Goal: Navigation & Orientation: Find specific page/section

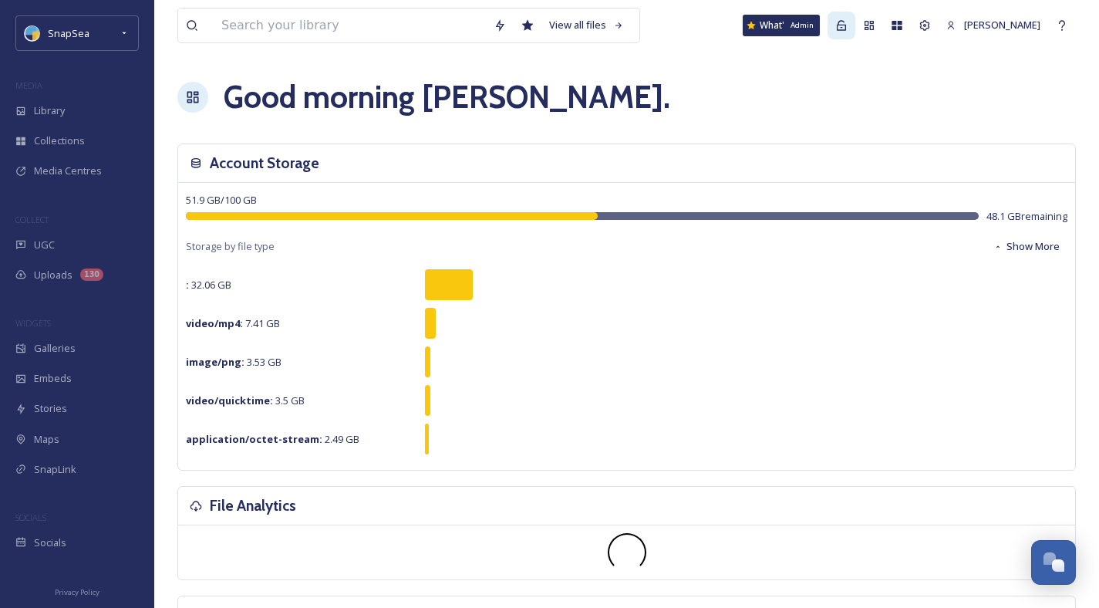
click at [835, 25] on icon at bounding box center [841, 25] width 12 height 12
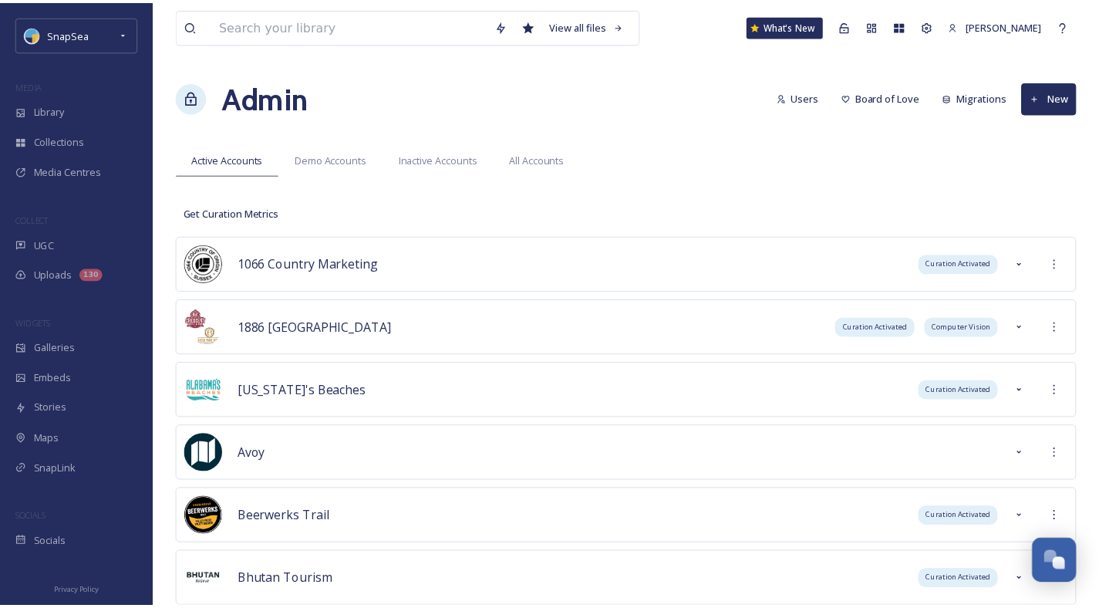
scroll to position [5462, 0]
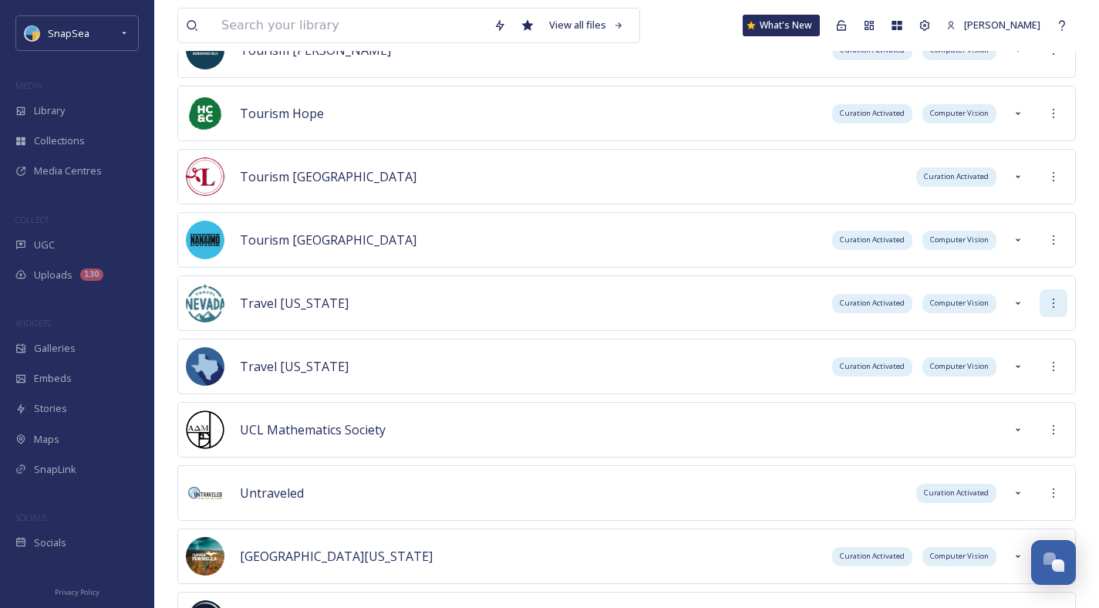
click at [1056, 306] on icon at bounding box center [1053, 303] width 12 height 12
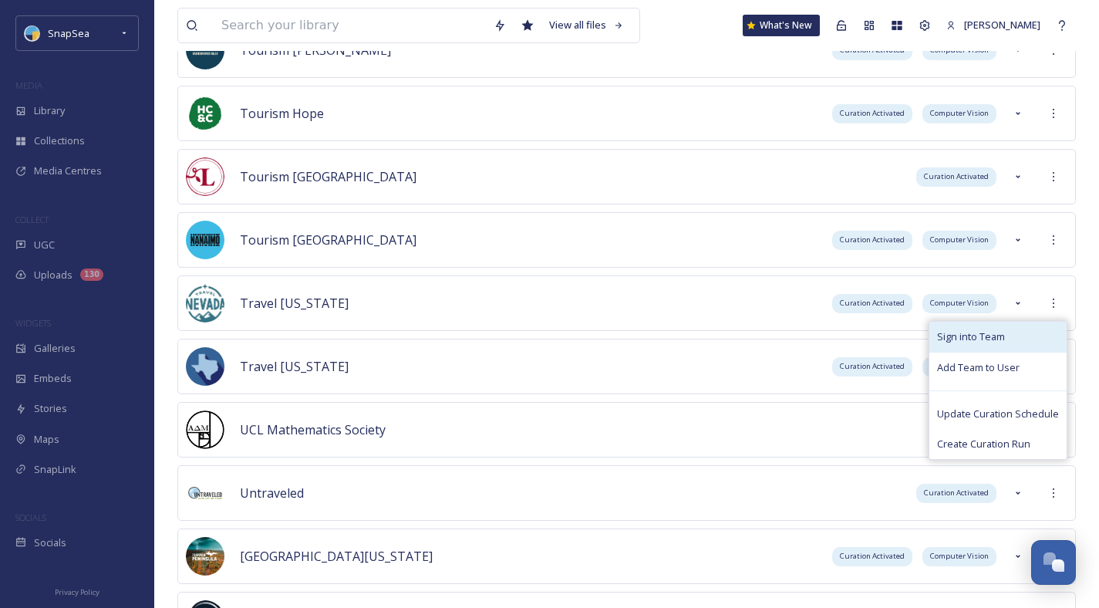
click at [1021, 338] on div "Sign into Team" at bounding box center [997, 337] width 137 height 30
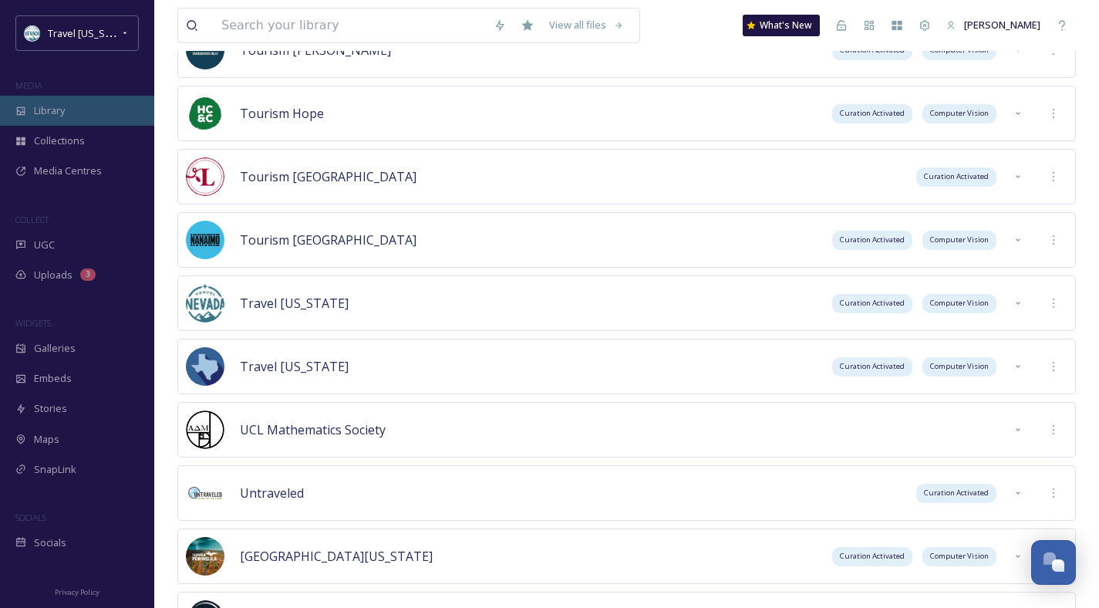
click at [88, 111] on div "Library" at bounding box center [77, 111] width 154 height 30
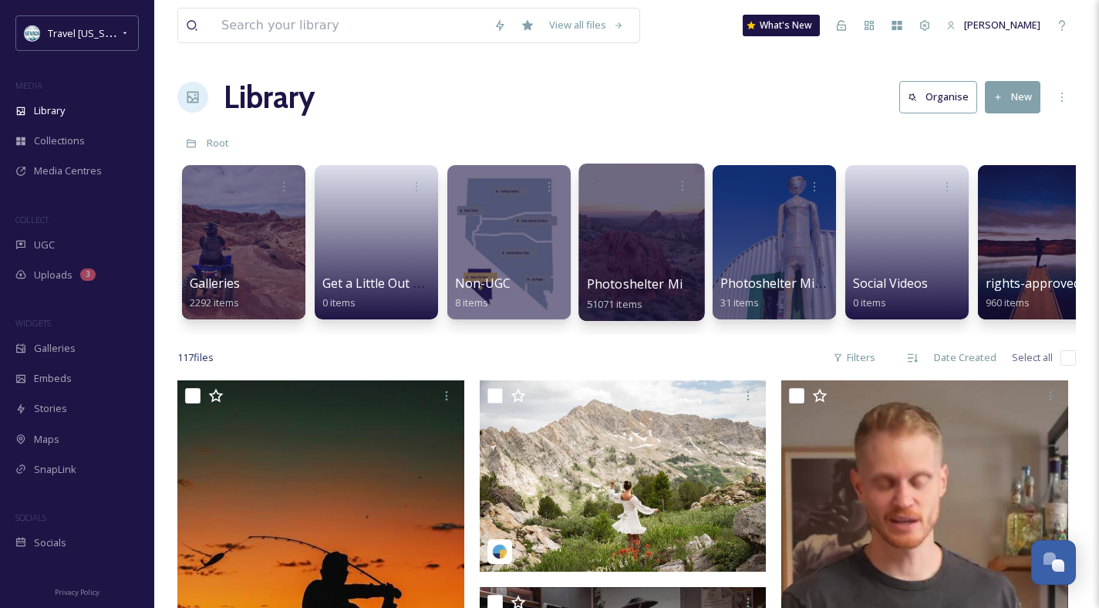
click at [638, 293] on div "Photoshelter Migration 51071 items" at bounding box center [642, 294] width 110 height 39
click at [645, 287] on span "Photoshelter Migration" at bounding box center [657, 283] width 140 height 17
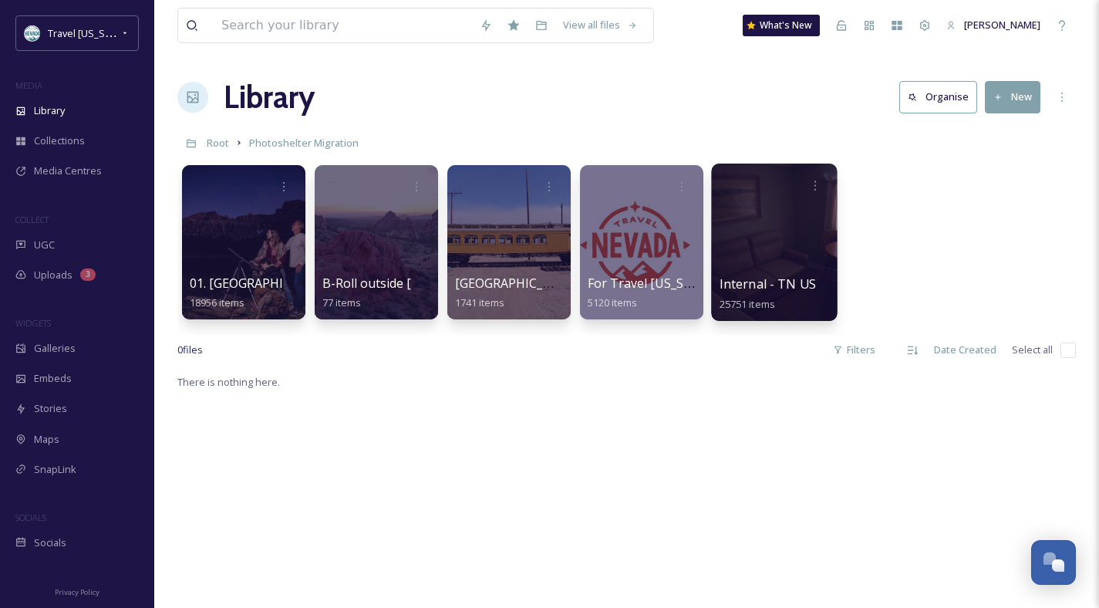
click at [744, 282] on span "Internal - TN USE ONLY" at bounding box center [789, 283] width 141 height 17
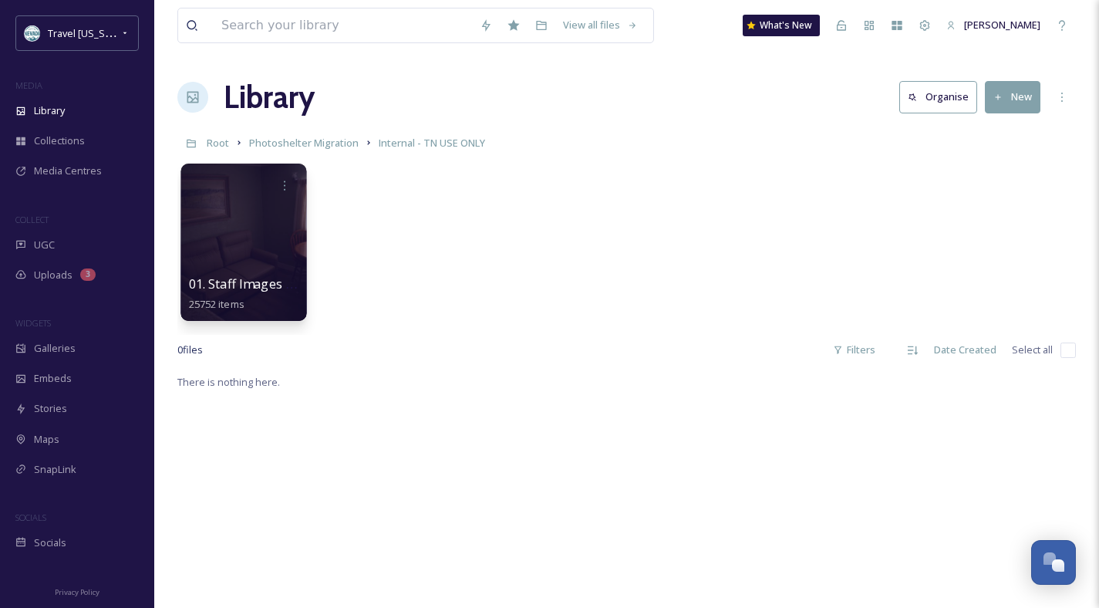
click at [258, 282] on span "01. Staff Images & Video (Owned in Perpetuity)" at bounding box center [325, 283] width 273 height 17
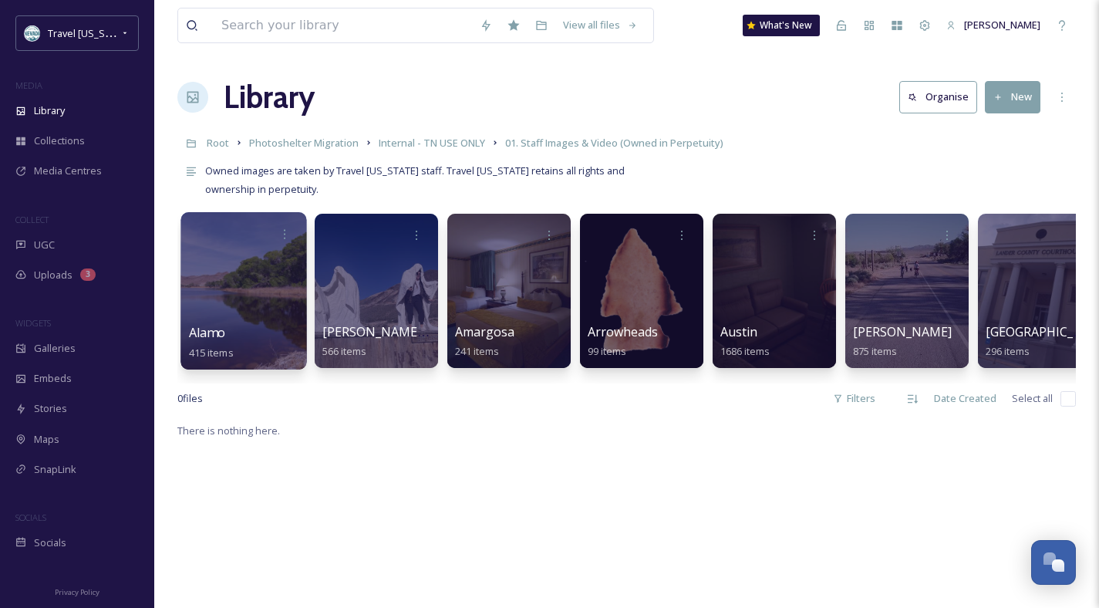
click at [204, 329] on span "Alamo" at bounding box center [207, 332] width 37 height 17
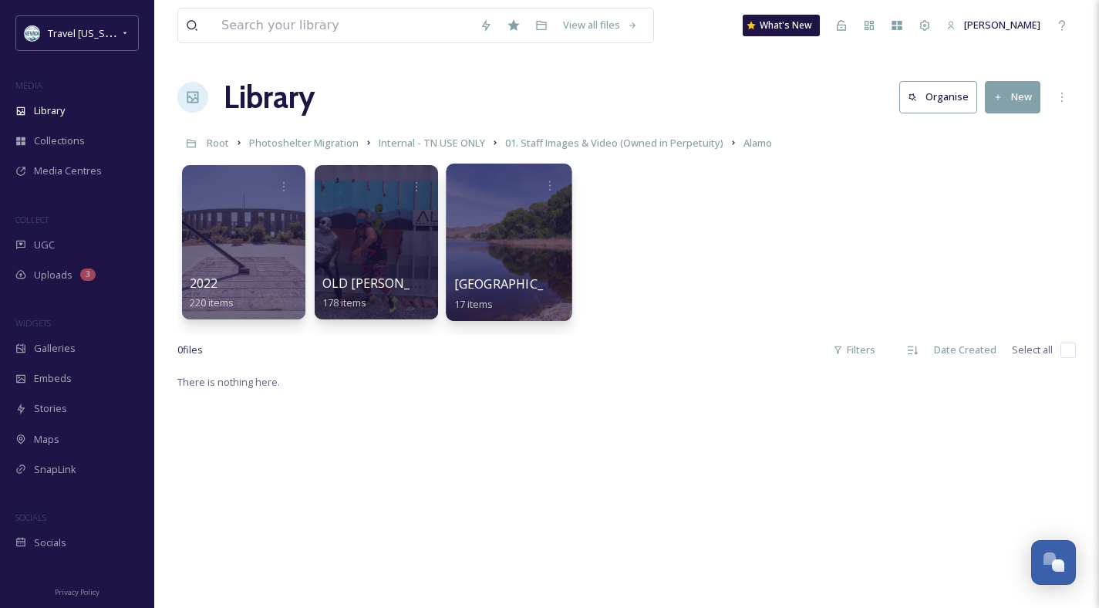
click at [467, 284] on span "[GEOGRAPHIC_DATA]" at bounding box center [517, 283] width 126 height 17
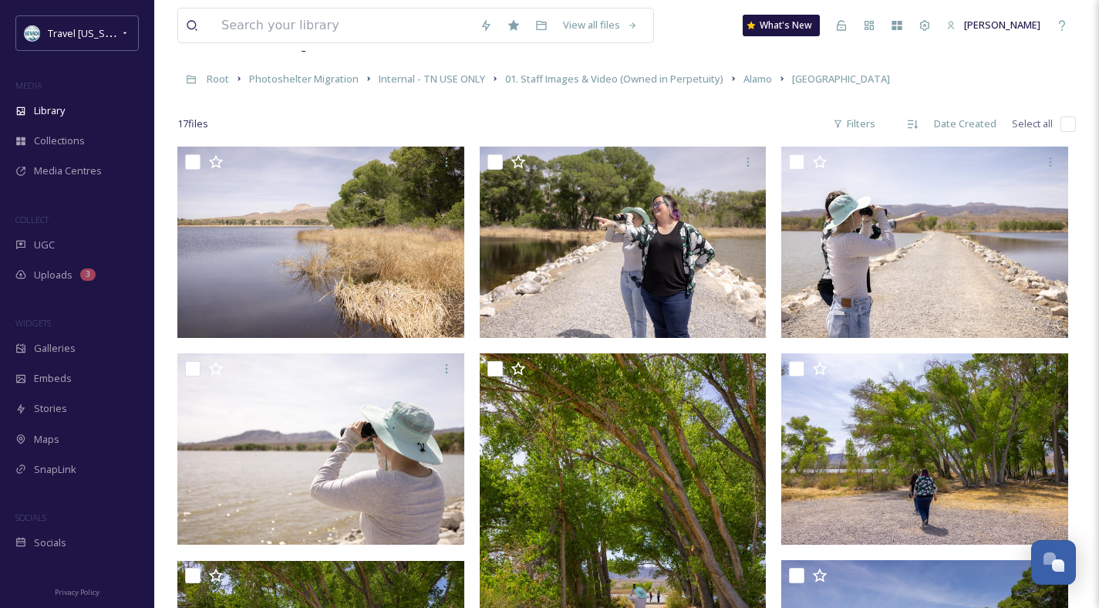
scroll to position [60, 0]
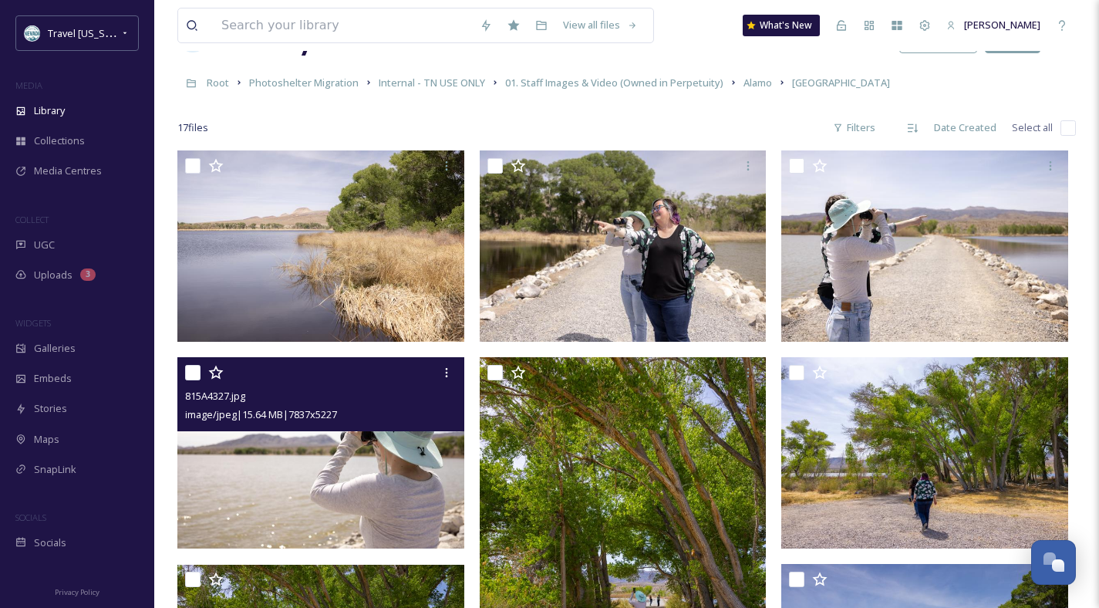
click at [364, 430] on div "815A4327.jpg image/jpeg | 15.64 MB | 7837 x 5227" at bounding box center [320, 394] width 287 height 74
click at [348, 449] on img at bounding box center [320, 452] width 287 height 191
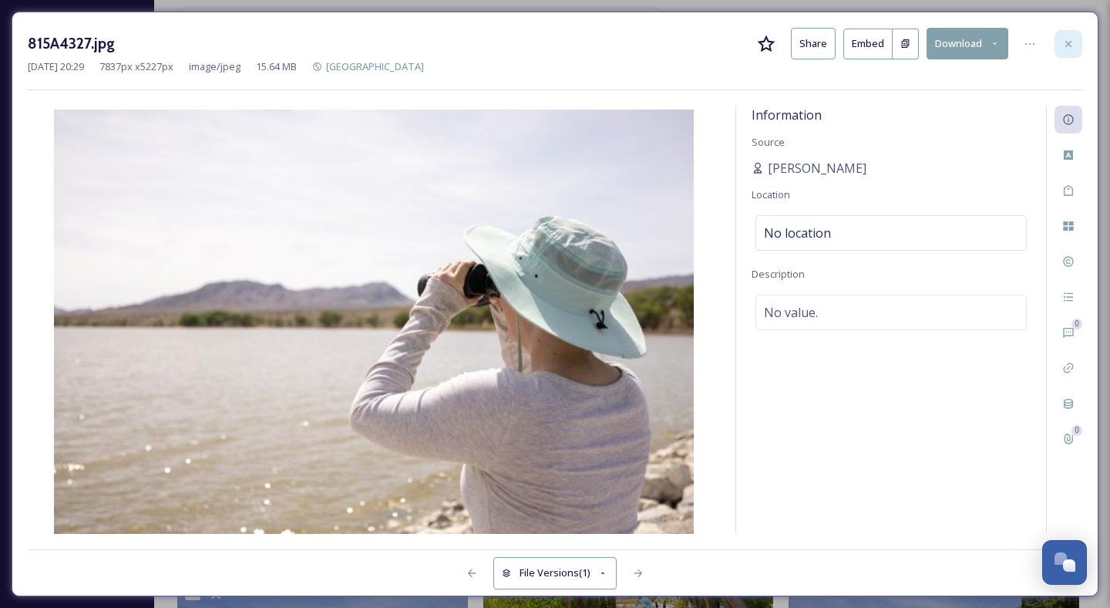
click at [1068, 49] on icon at bounding box center [1069, 44] width 12 height 12
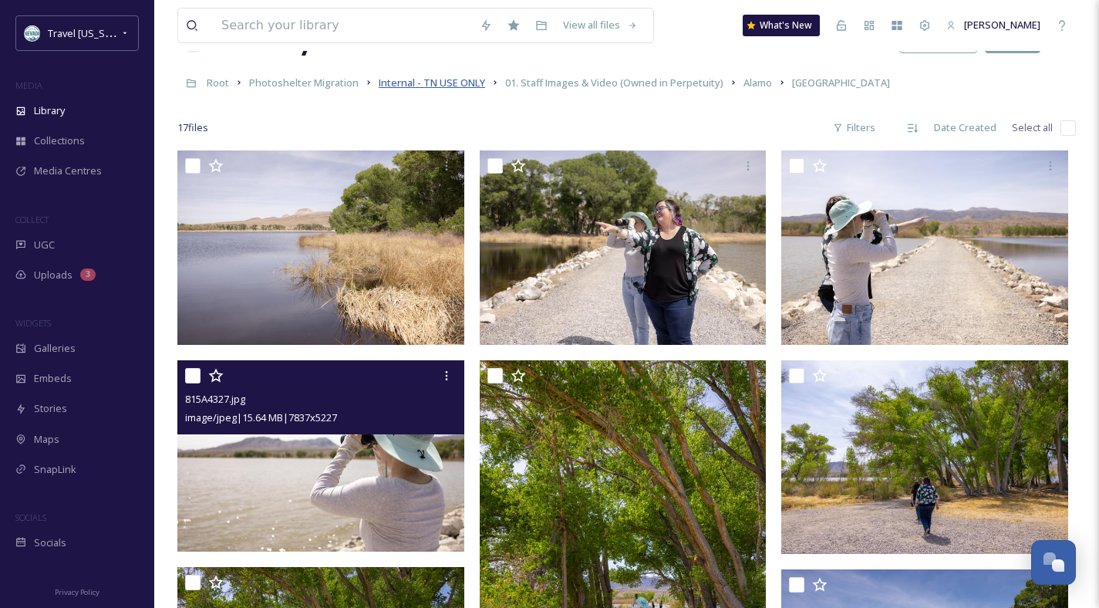
click at [416, 77] on span "Internal - TN USE ONLY" at bounding box center [432, 83] width 106 height 14
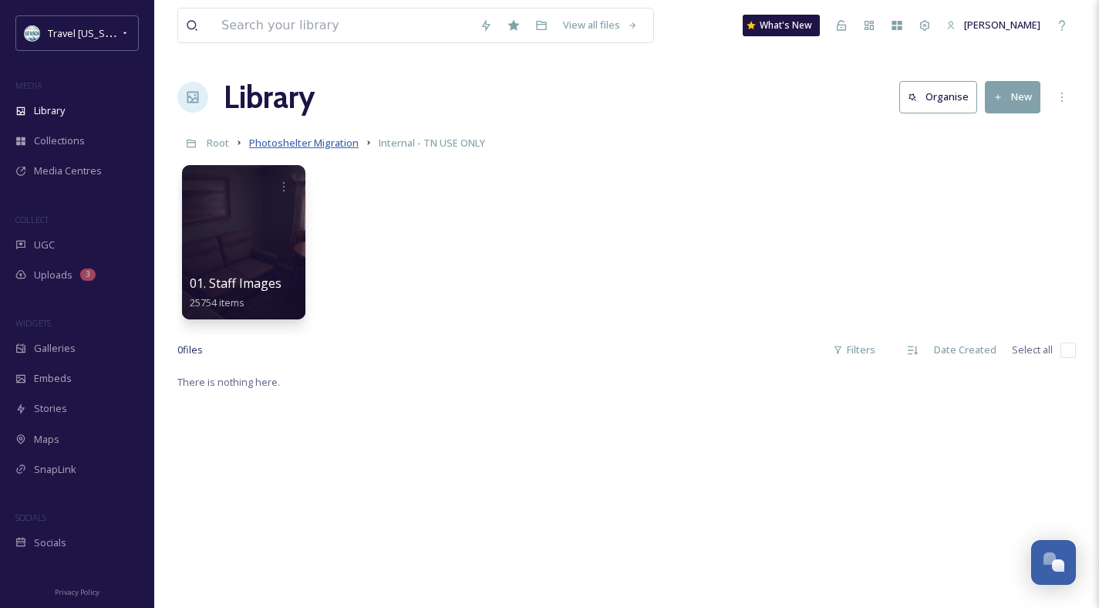
click at [305, 140] on span "Photoshelter Migration" at bounding box center [303, 143] width 109 height 14
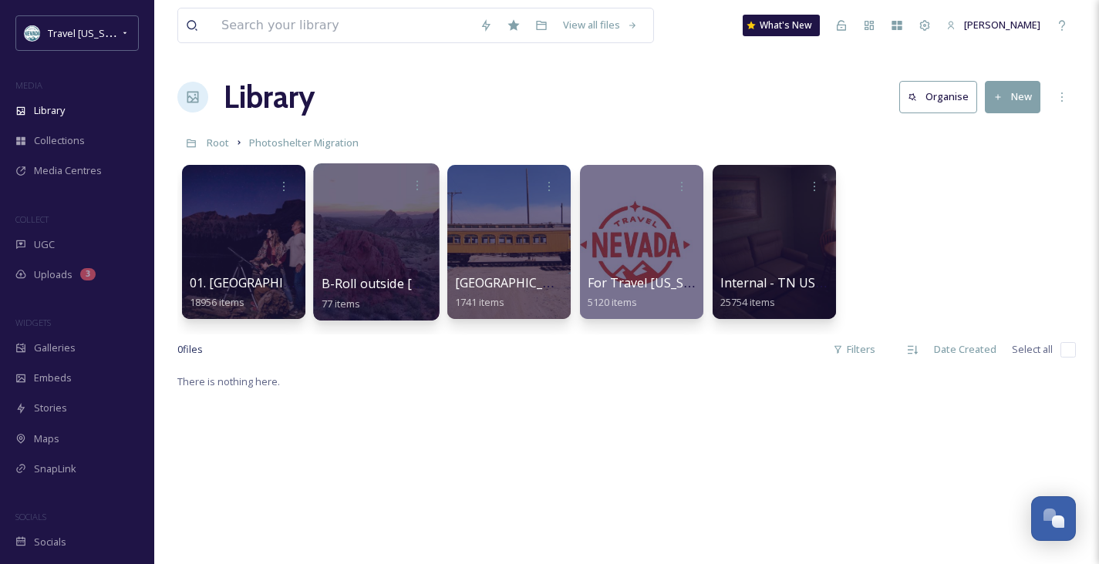
click at [391, 280] on span "B-Roll outside [GEOGRAPHIC_DATA] - temp location" at bounding box center [474, 283] width 305 height 17
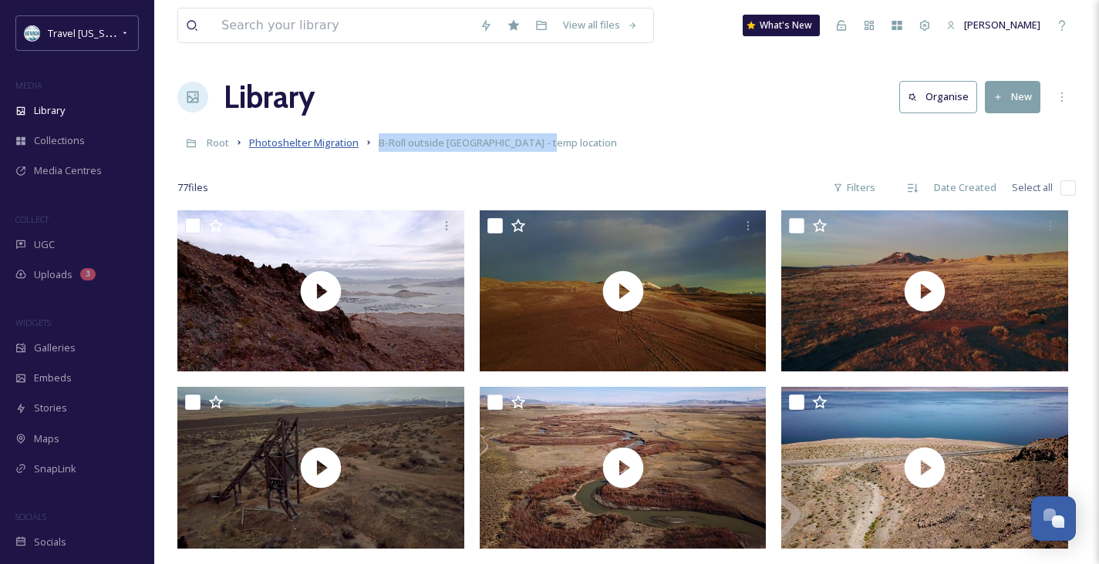
click at [336, 147] on span "Photoshelter Migration" at bounding box center [303, 143] width 109 height 14
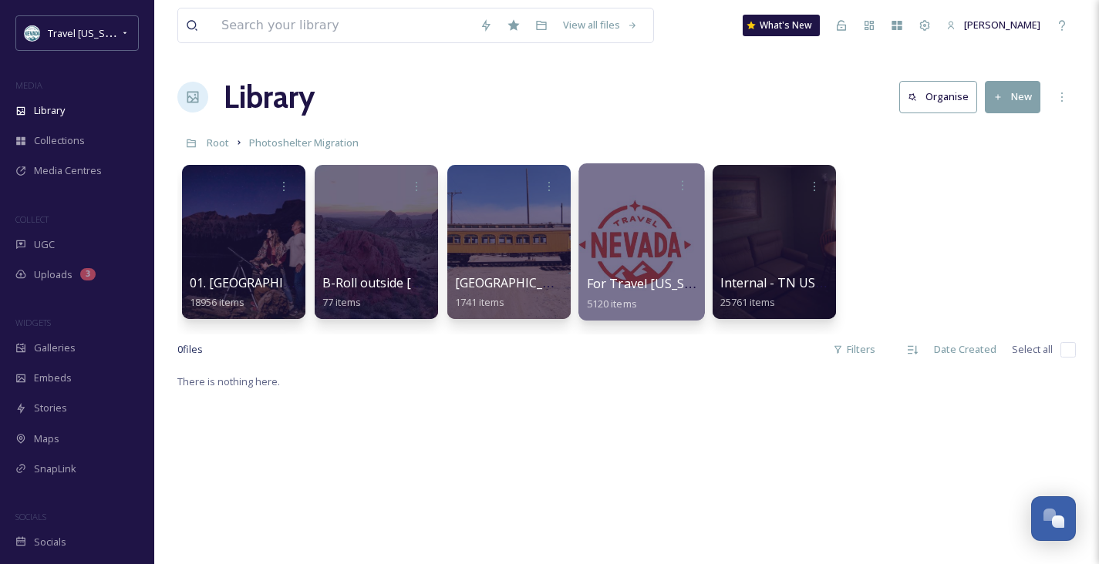
click at [633, 285] on span "For Travel [US_STATE] Agencies" at bounding box center [682, 283] width 190 height 17
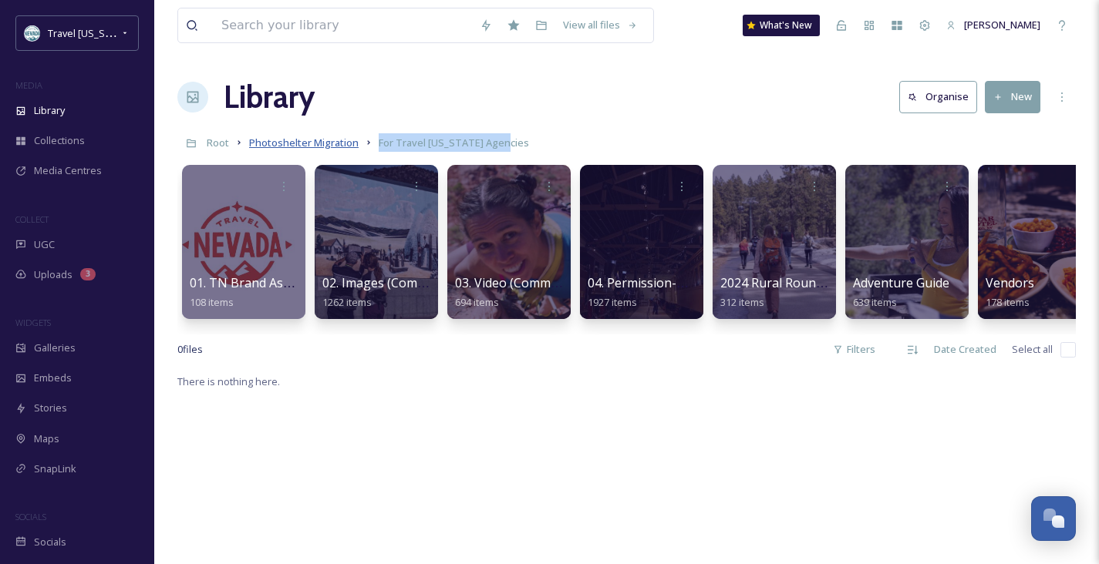
click at [344, 141] on span "Photoshelter Migration" at bounding box center [303, 143] width 109 height 14
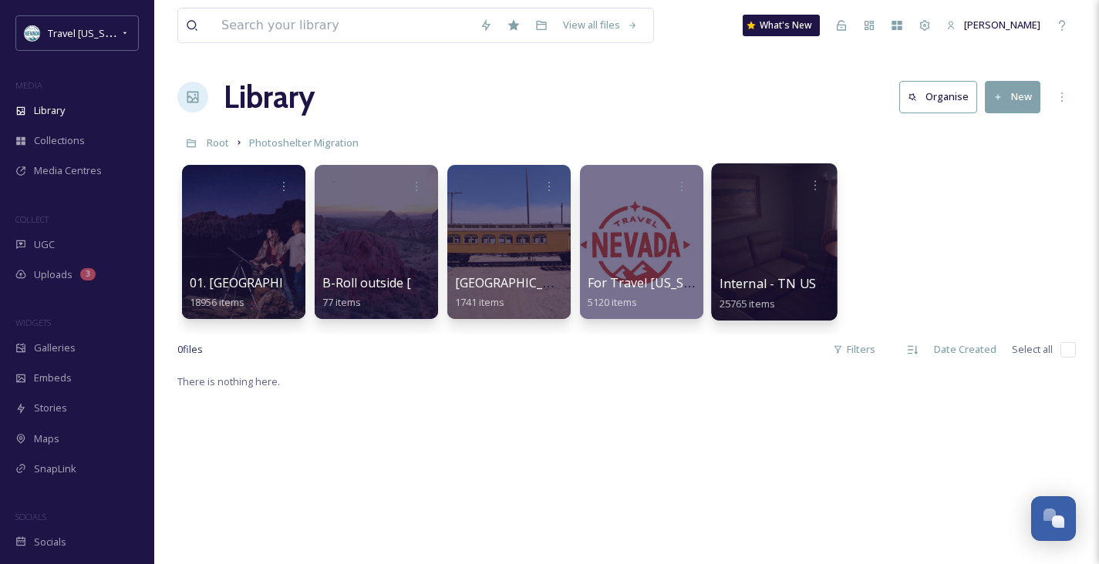
click at [760, 281] on span "Internal - TN USE ONLY" at bounding box center [789, 283] width 141 height 17
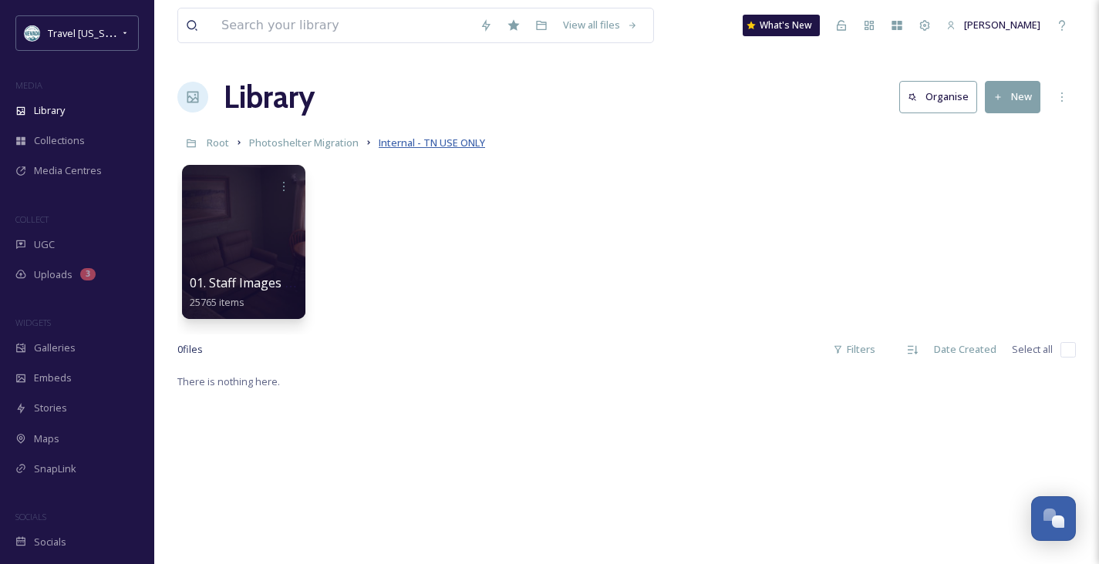
click at [463, 145] on span "Internal - TN USE ONLY" at bounding box center [432, 143] width 106 height 14
